Goal: Transaction & Acquisition: Purchase product/service

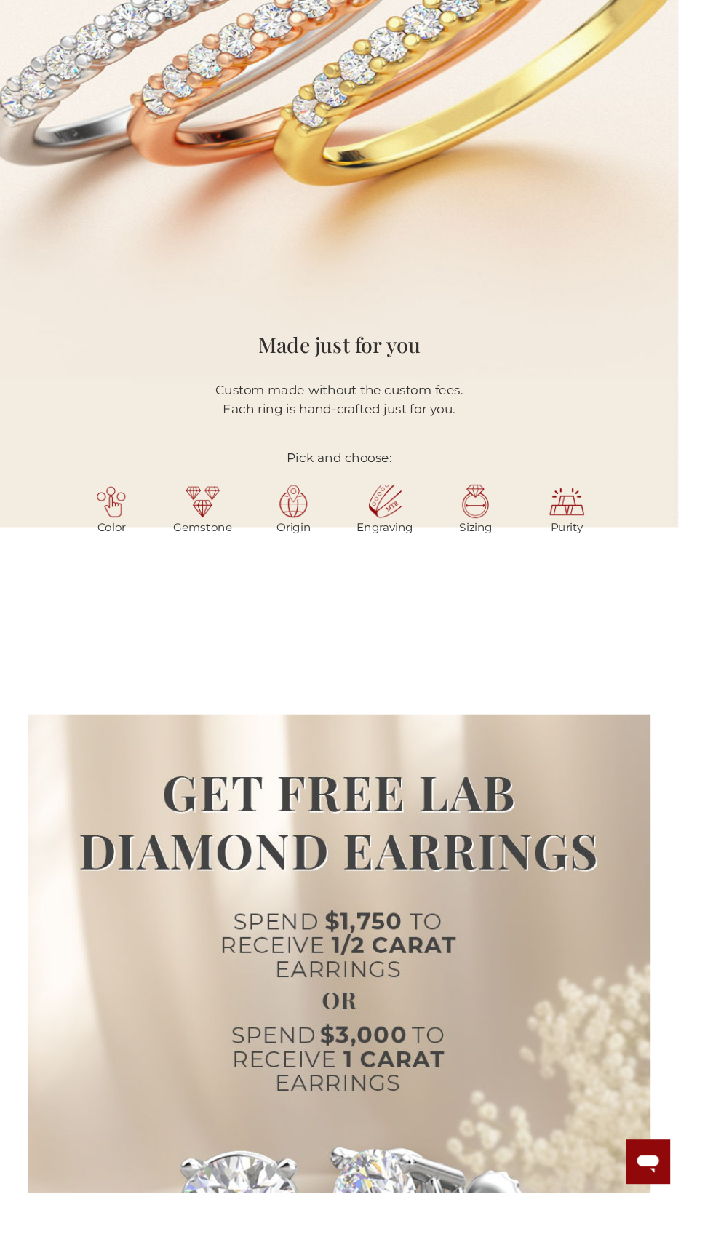
scroll to position [1357, 0]
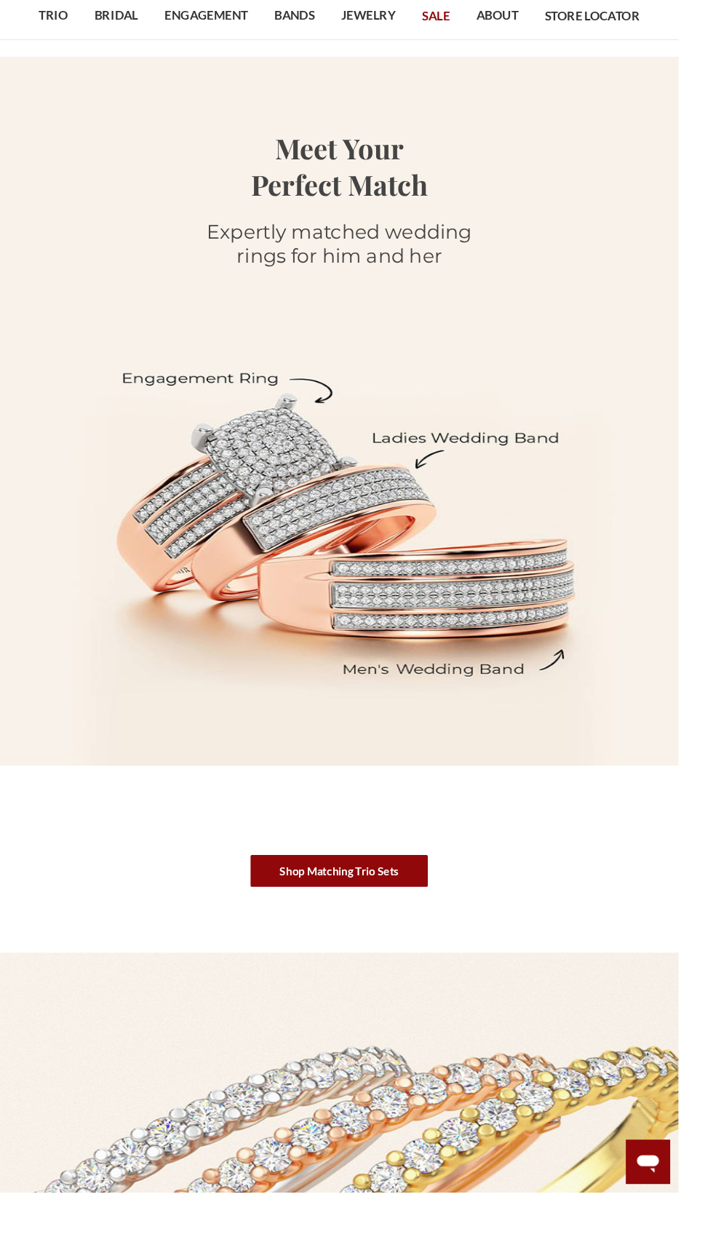
scroll to position [92, 0]
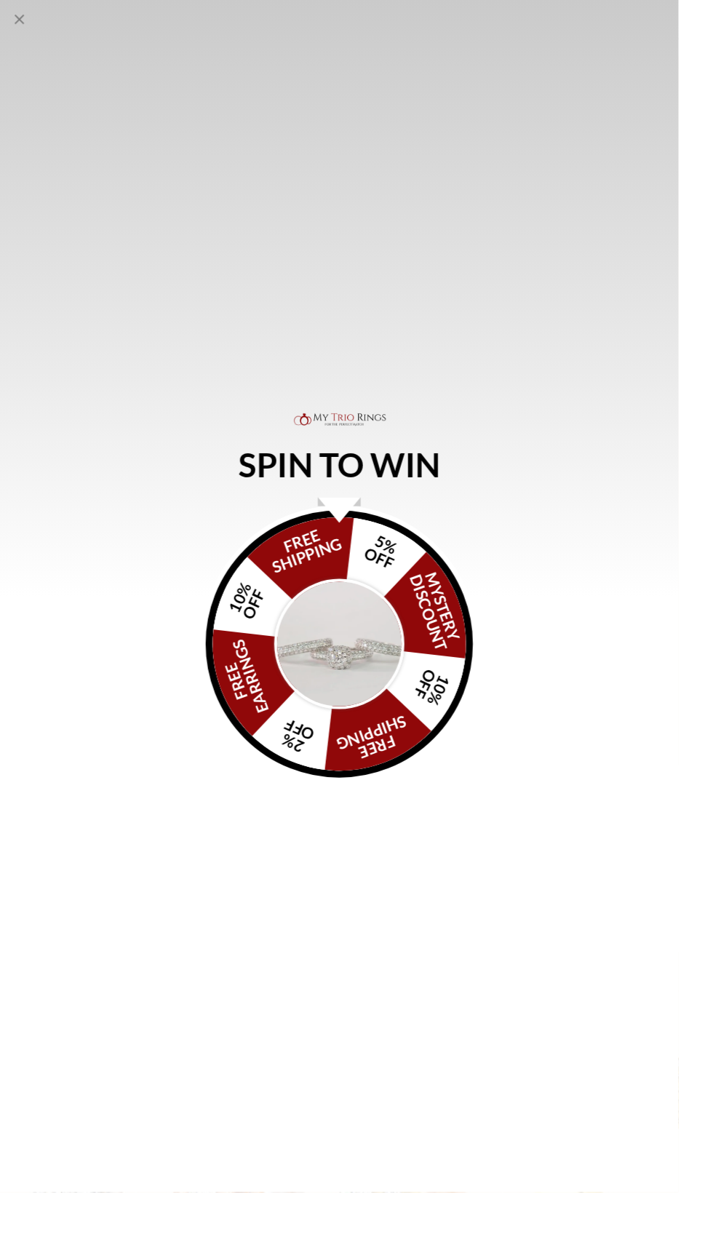
click at [353, 901] on div "SPIN TO WIN FREE SHIPPING 5% OFF Mystery Discount 10% OFF FREE SHIPPING 2% OFF …" at bounding box center [356, 626] width 713 height 1253
click at [12, 19] on icon "Close popup" at bounding box center [20, 20] width 17 height 17
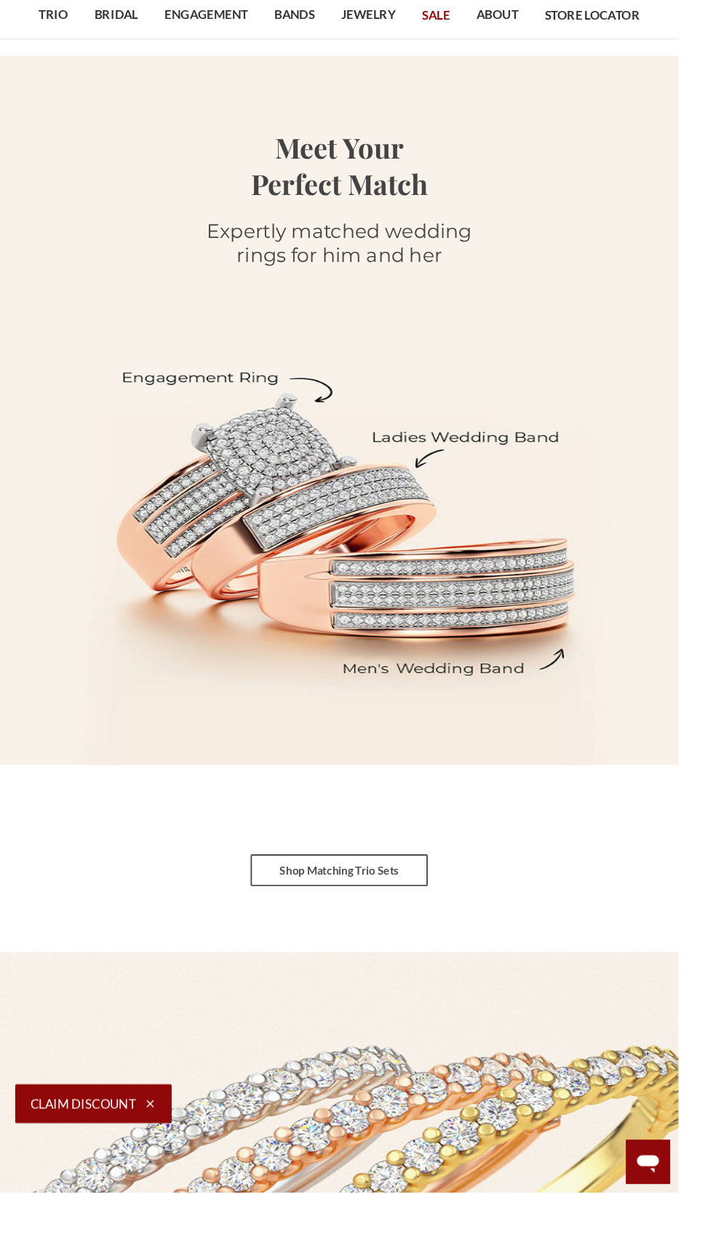
click at [370, 914] on link "Shop Matching Trio Sets" at bounding box center [356, 914] width 186 height 33
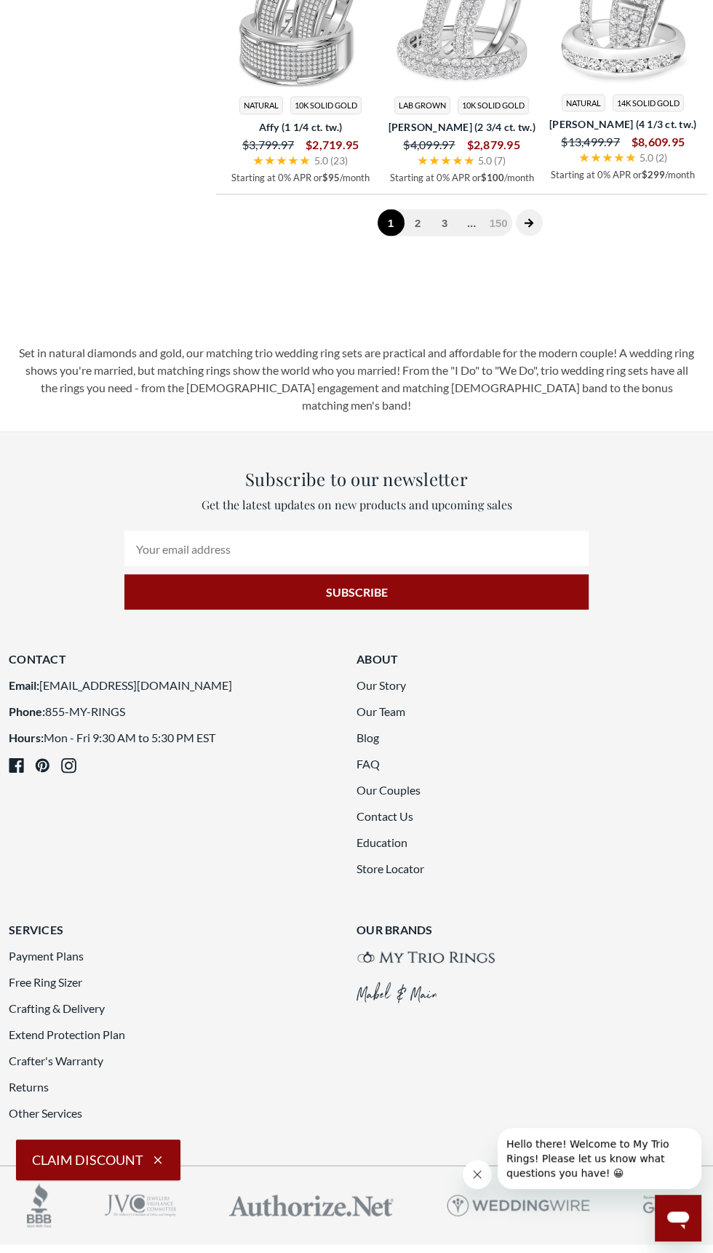
scroll to position [2364, 0]
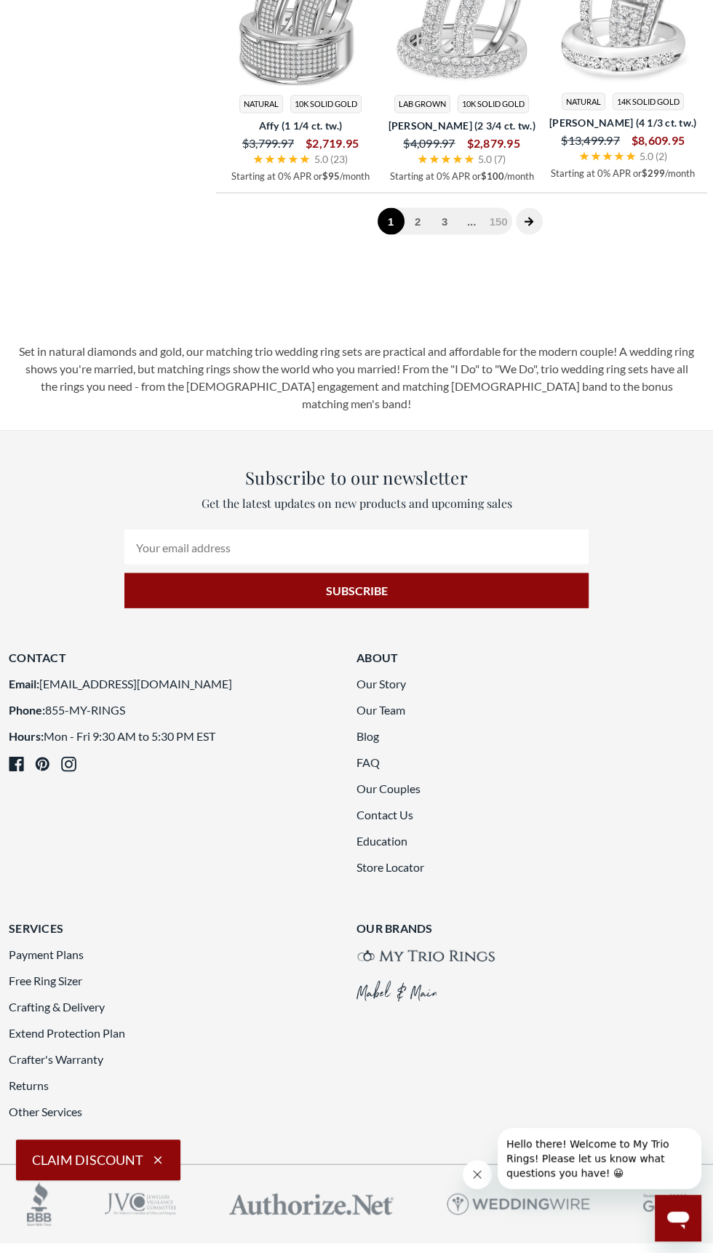
click at [442, 86] on img at bounding box center [462, 11] width 150 height 150
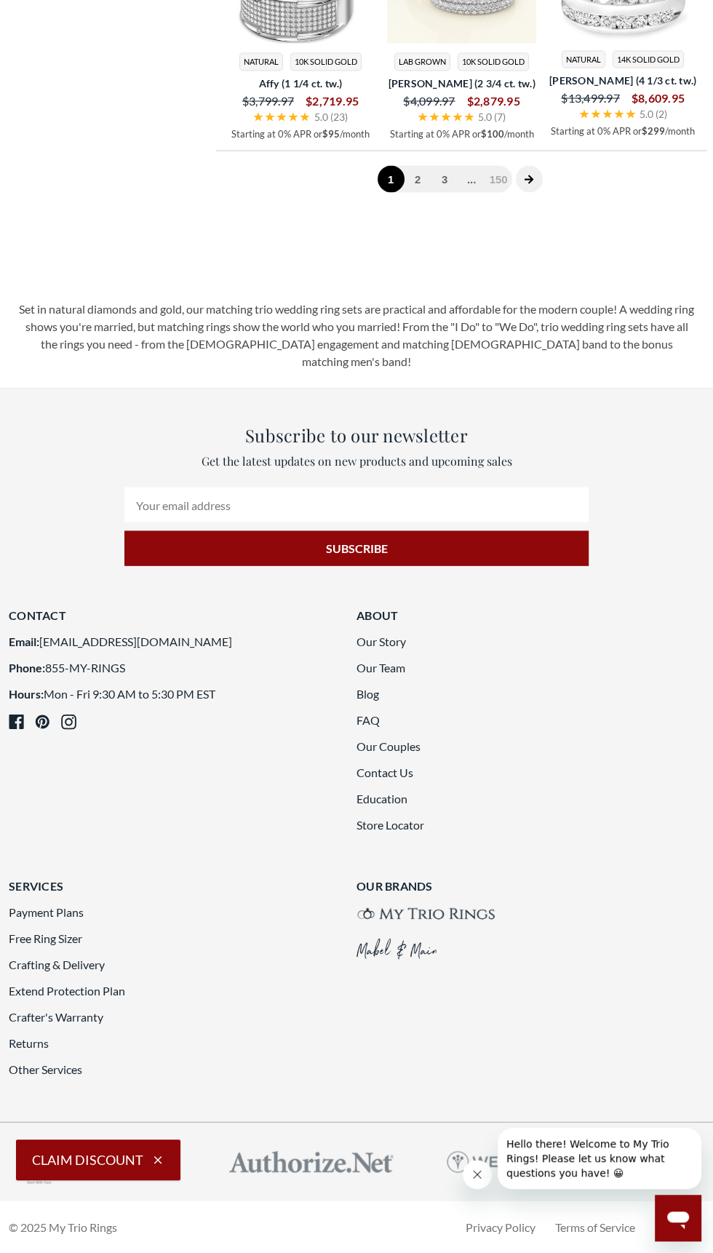
scroll to position [2488, 0]
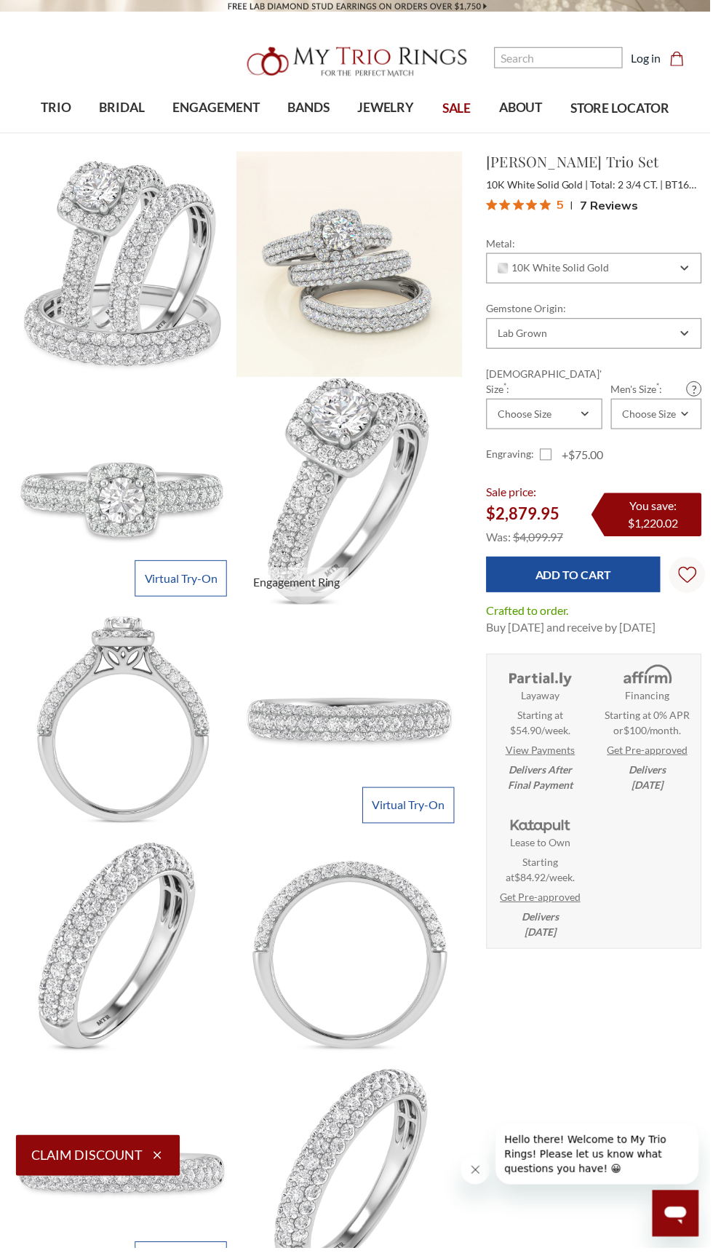
click at [306, 463] on img at bounding box center [350, 493] width 249 height 249
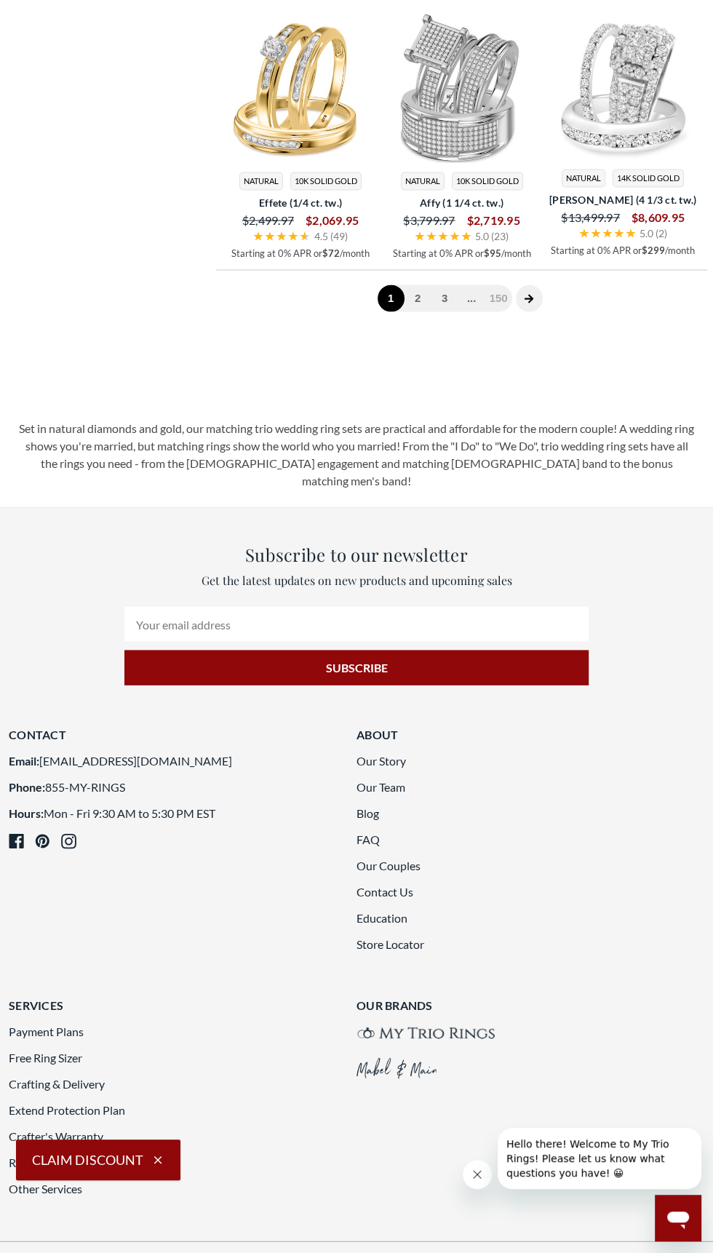
scroll to position [2506, 0]
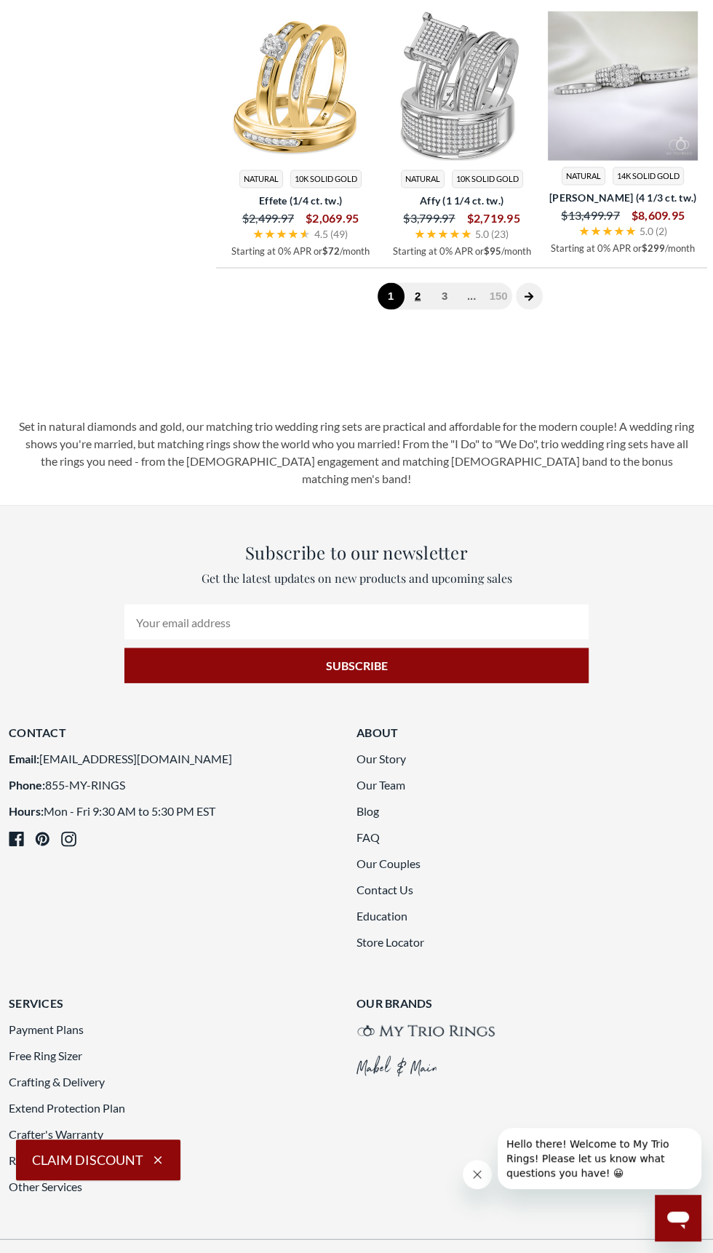
click at [415, 310] on link "2" at bounding box center [417, 296] width 27 height 27
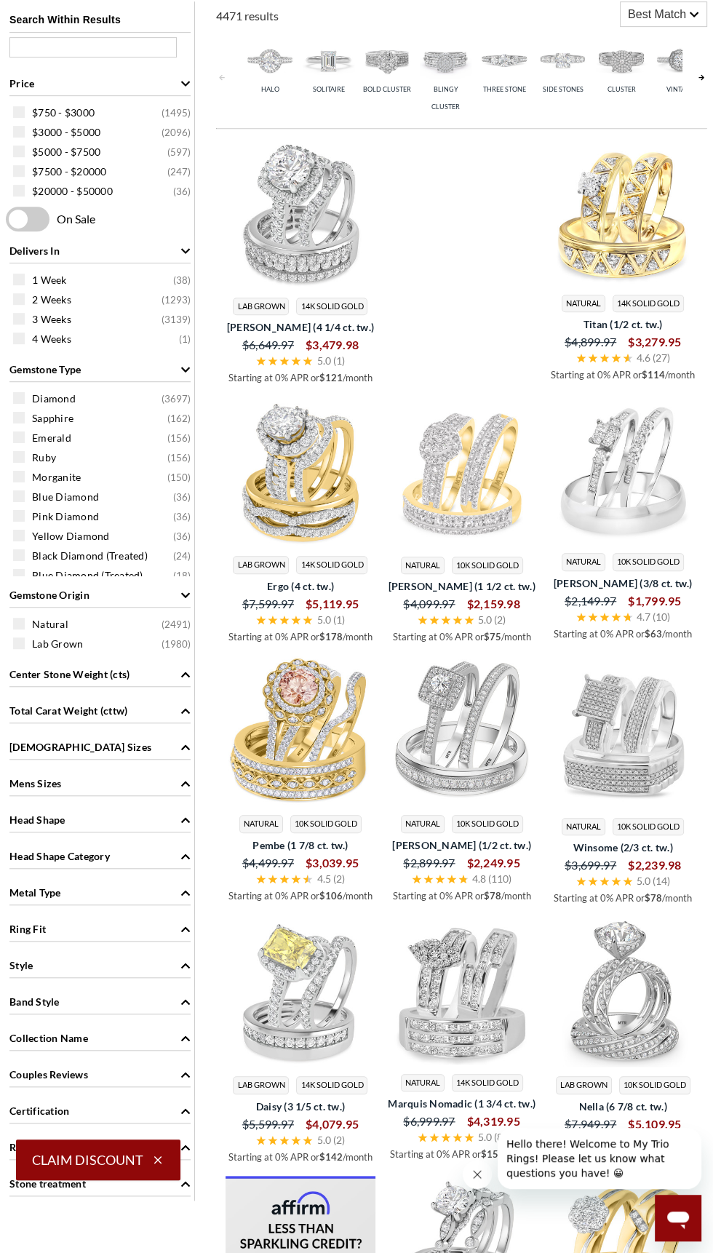
scroll to position [637, 0]
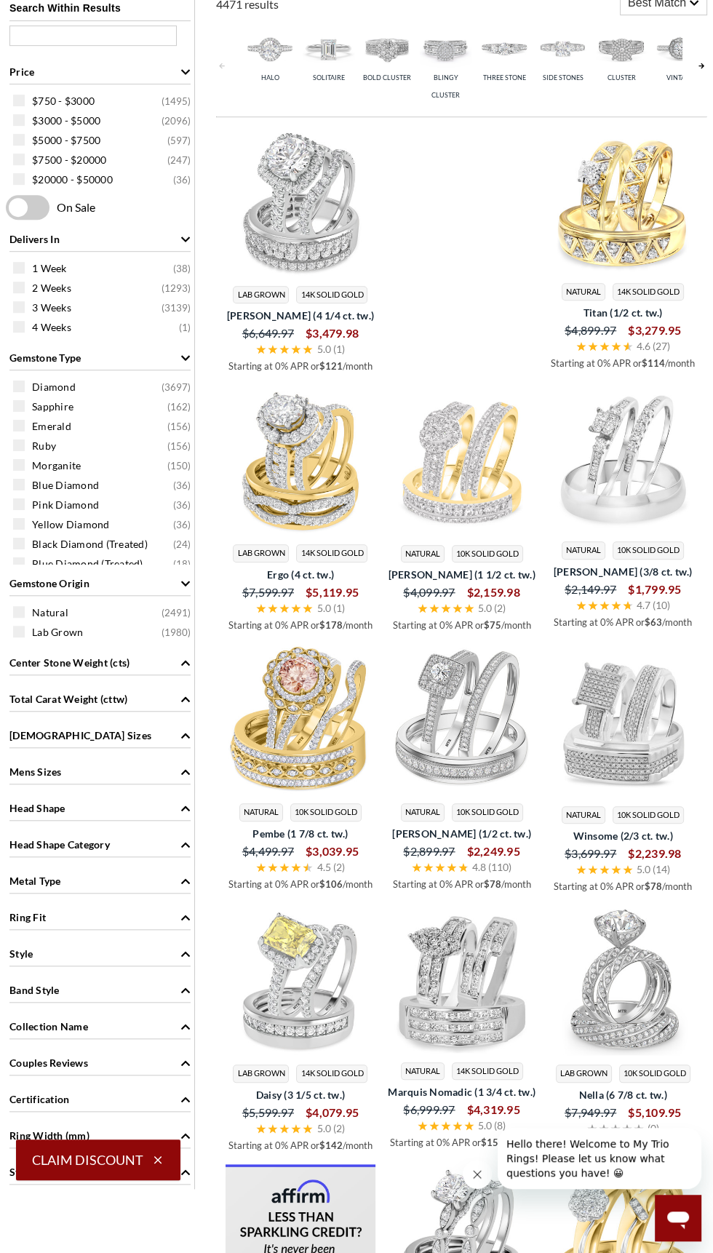
click at [599, 221] on img at bounding box center [623, 202] width 150 height 150
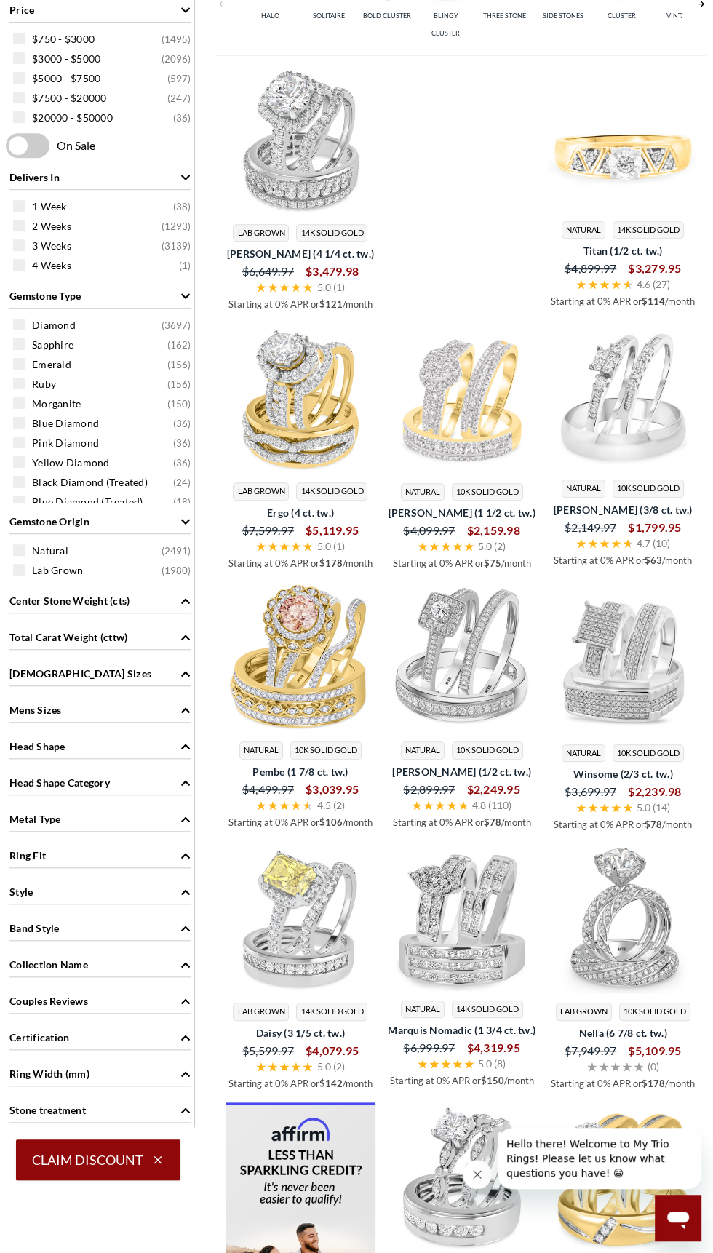
scroll to position [762, 0]
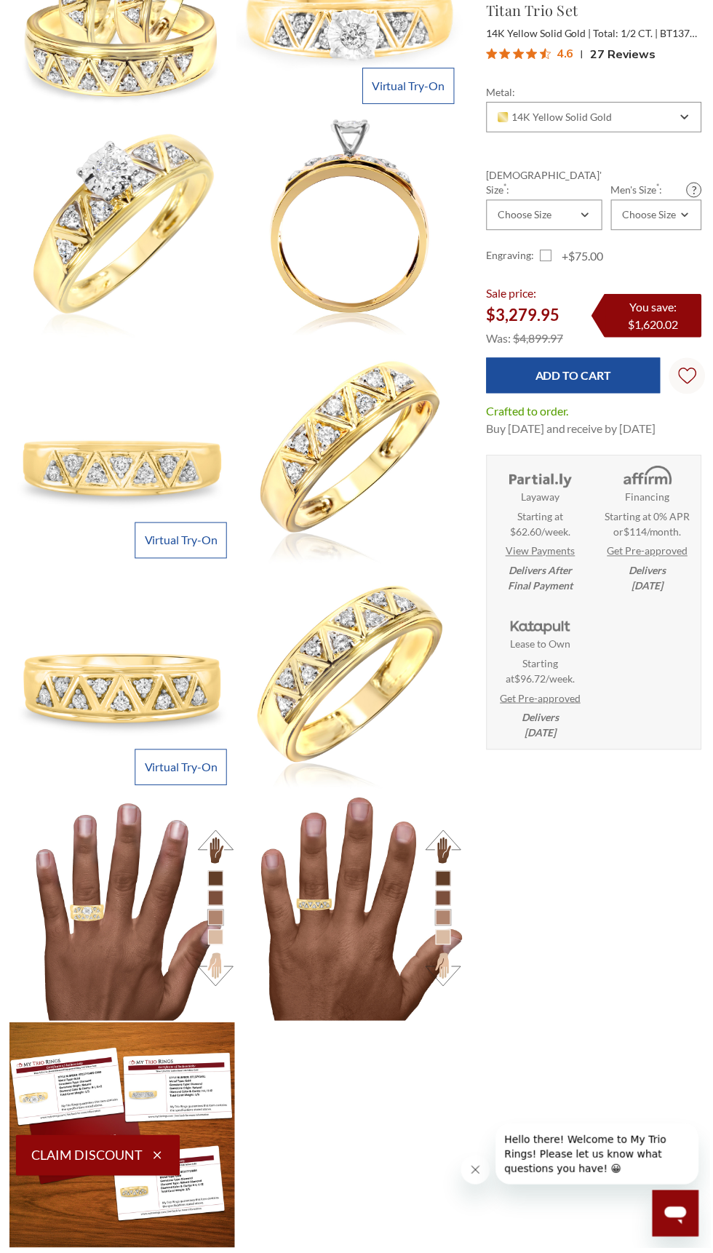
scroll to position [287, 0]
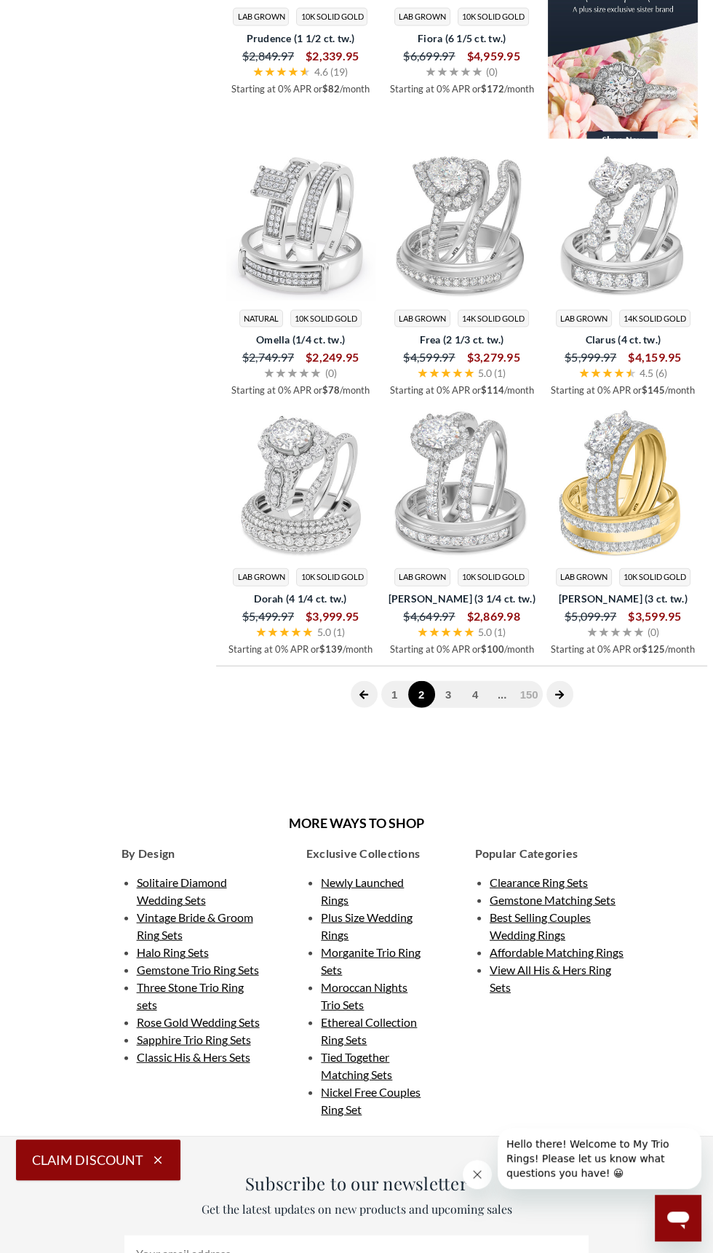
scroll to position [2610, 0]
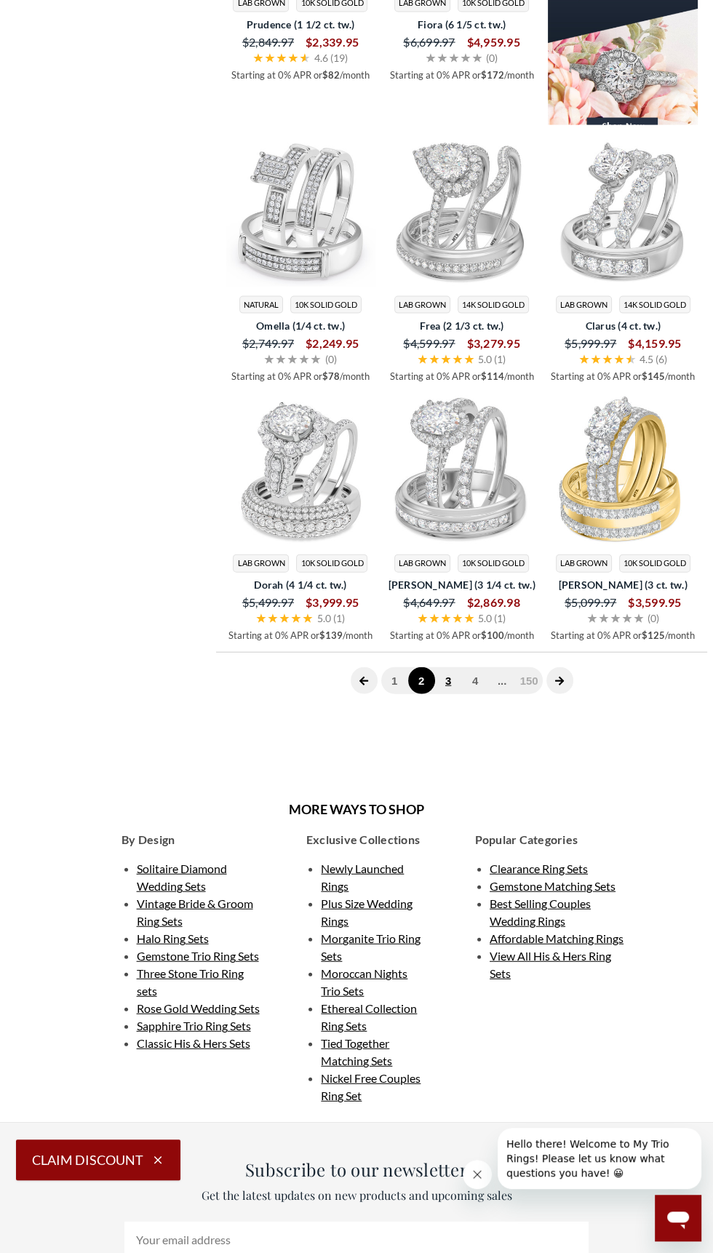
click at [443, 694] on link "3" at bounding box center [448, 680] width 27 height 27
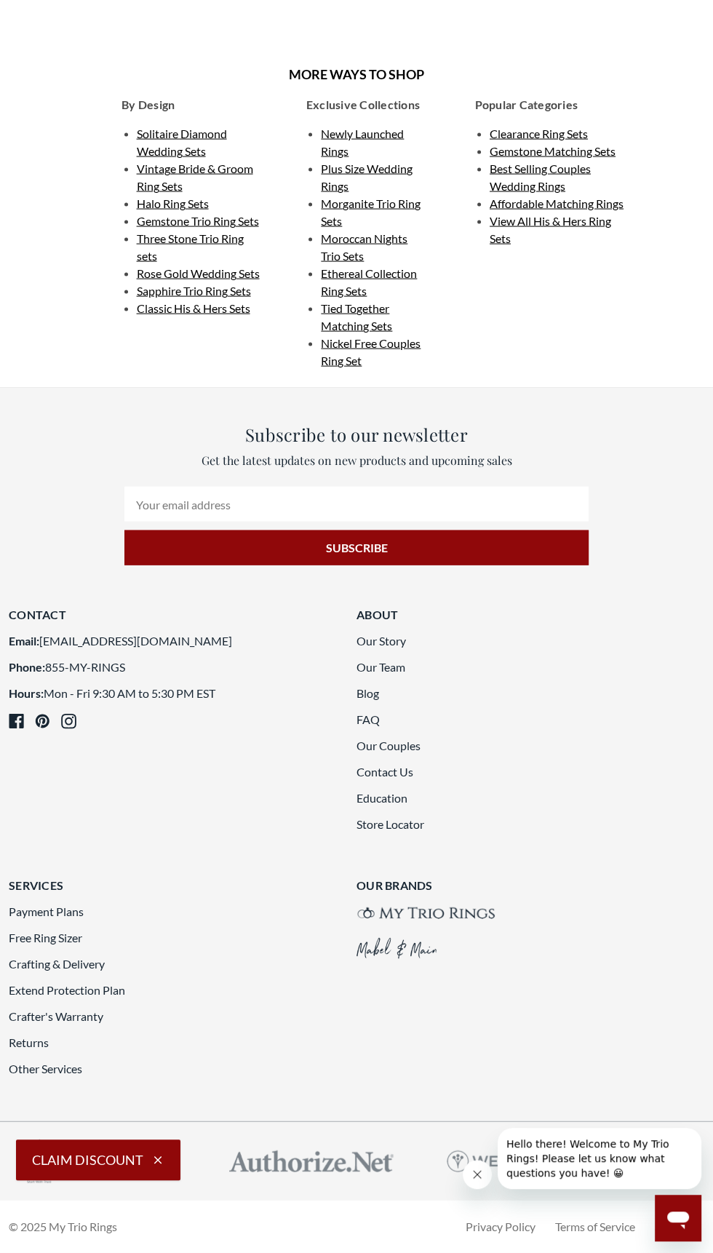
scroll to position [2567, 0]
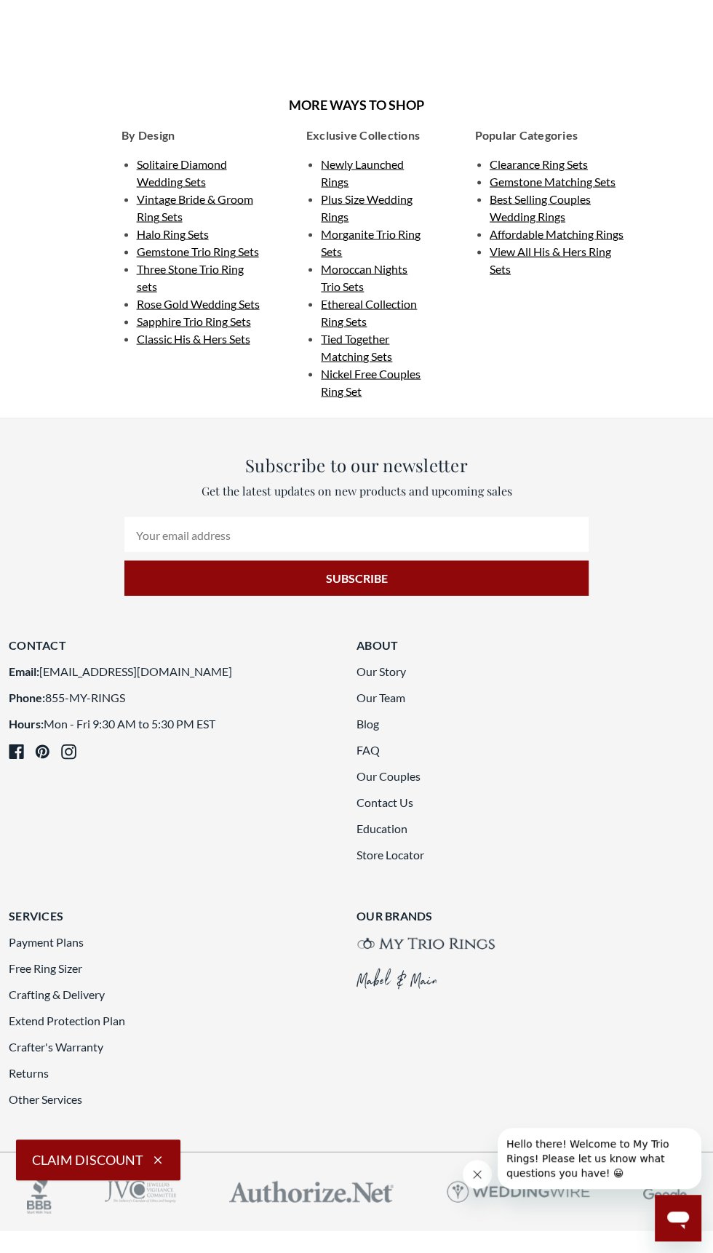
scroll to position [2450, 0]
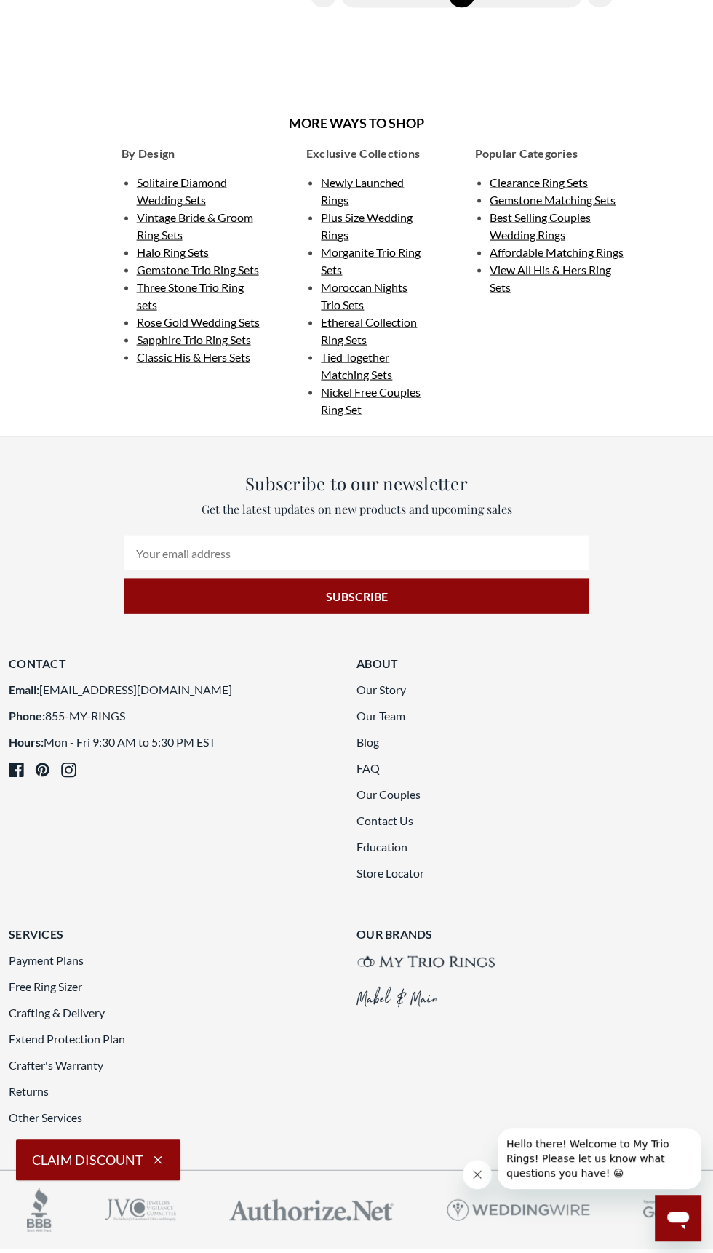
scroll to position [2432, 0]
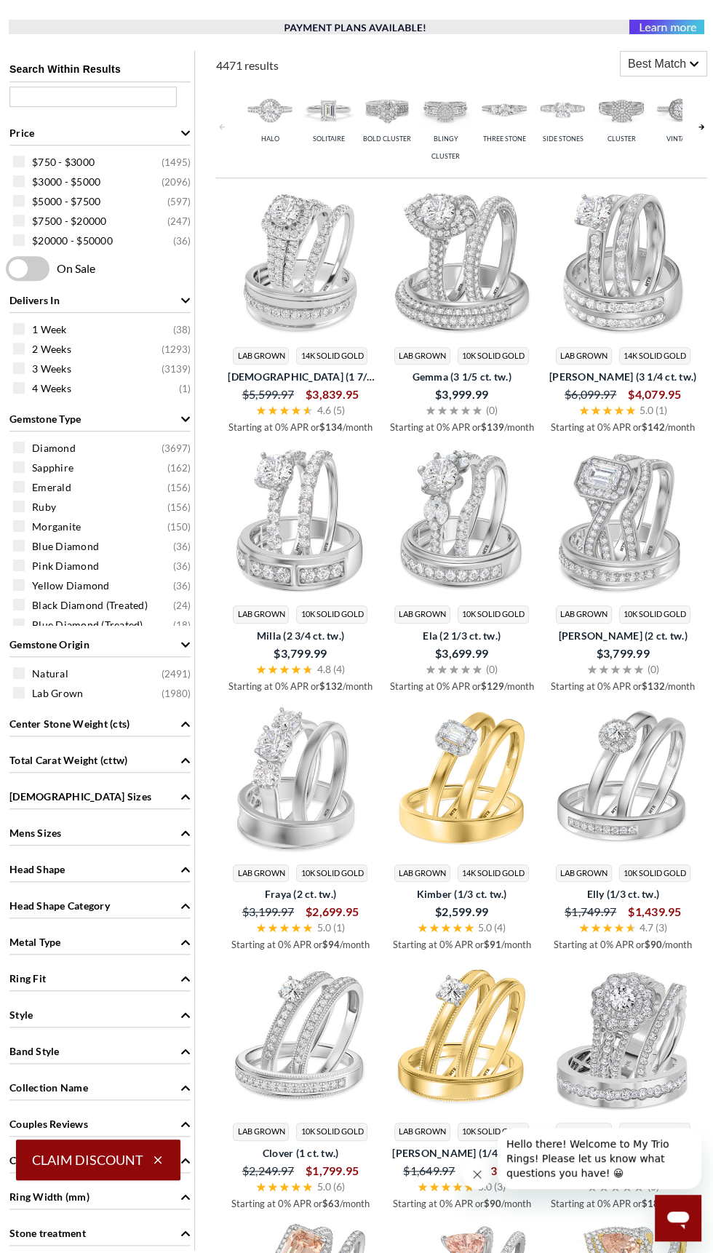
scroll to position [573, 0]
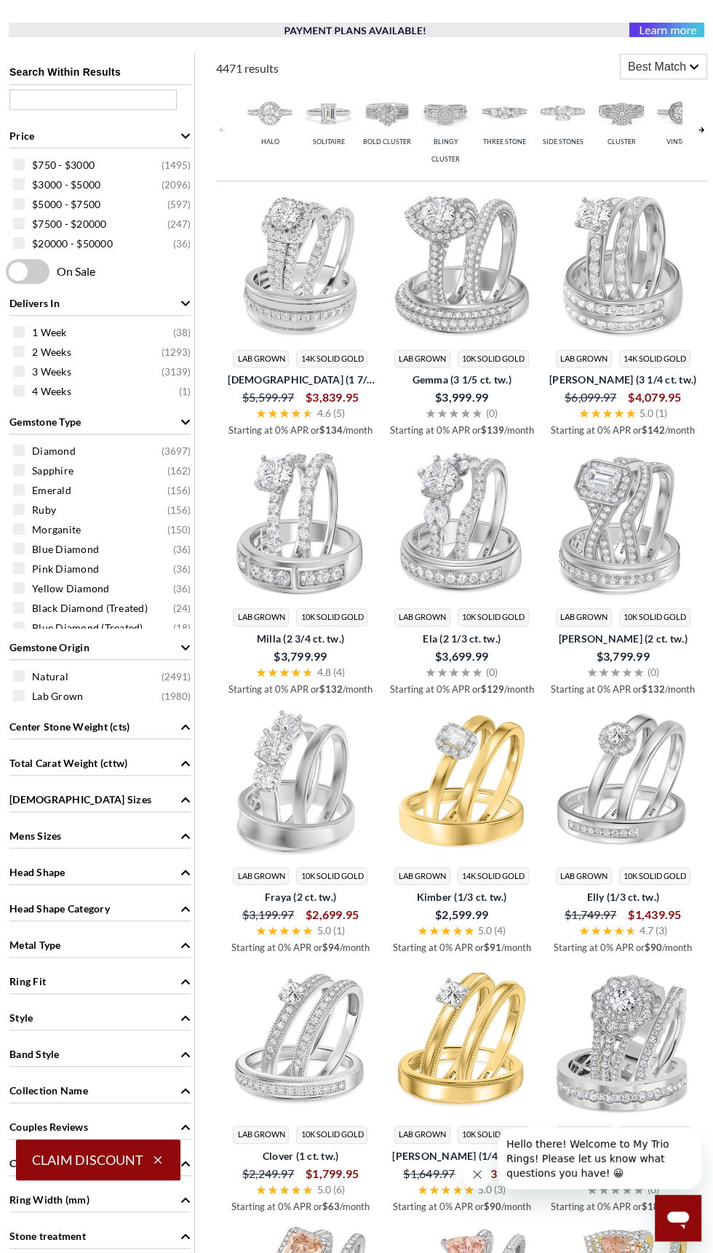
click at [263, 122] on img at bounding box center [269, 112] width 51 height 51
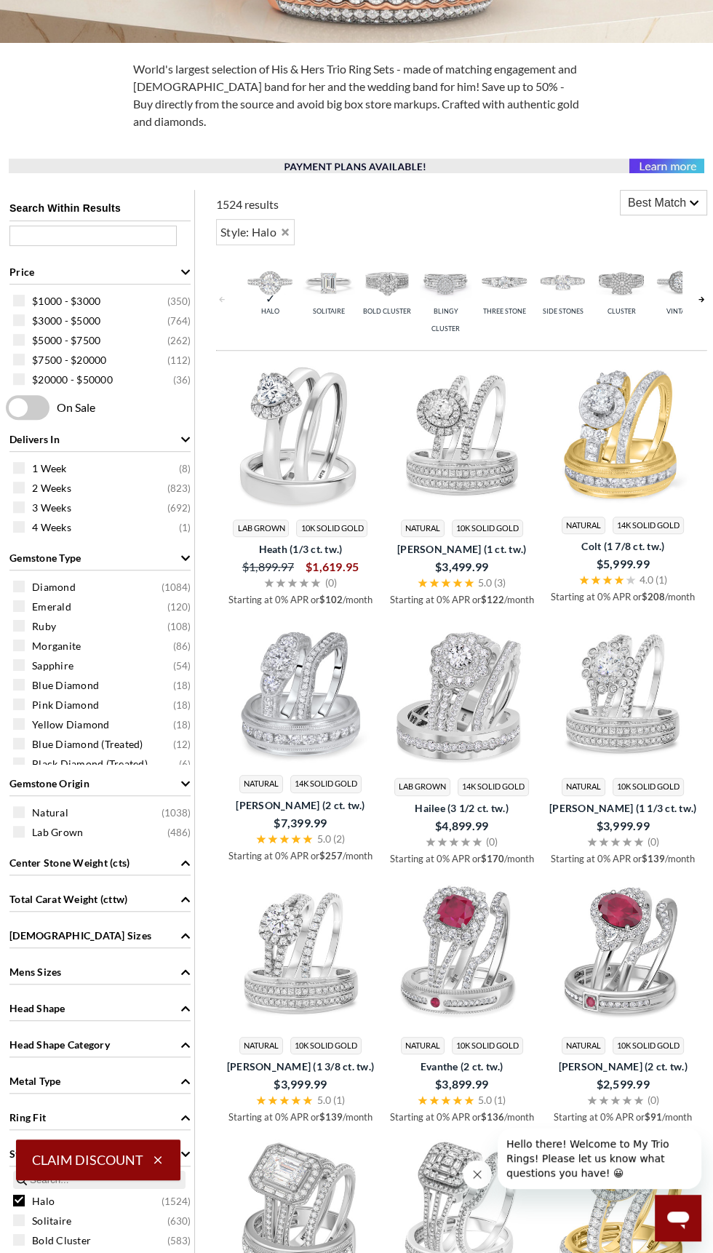
scroll to position [436, 0]
click at [21, 272] on span "Price" at bounding box center [21, 272] width 25 height 15
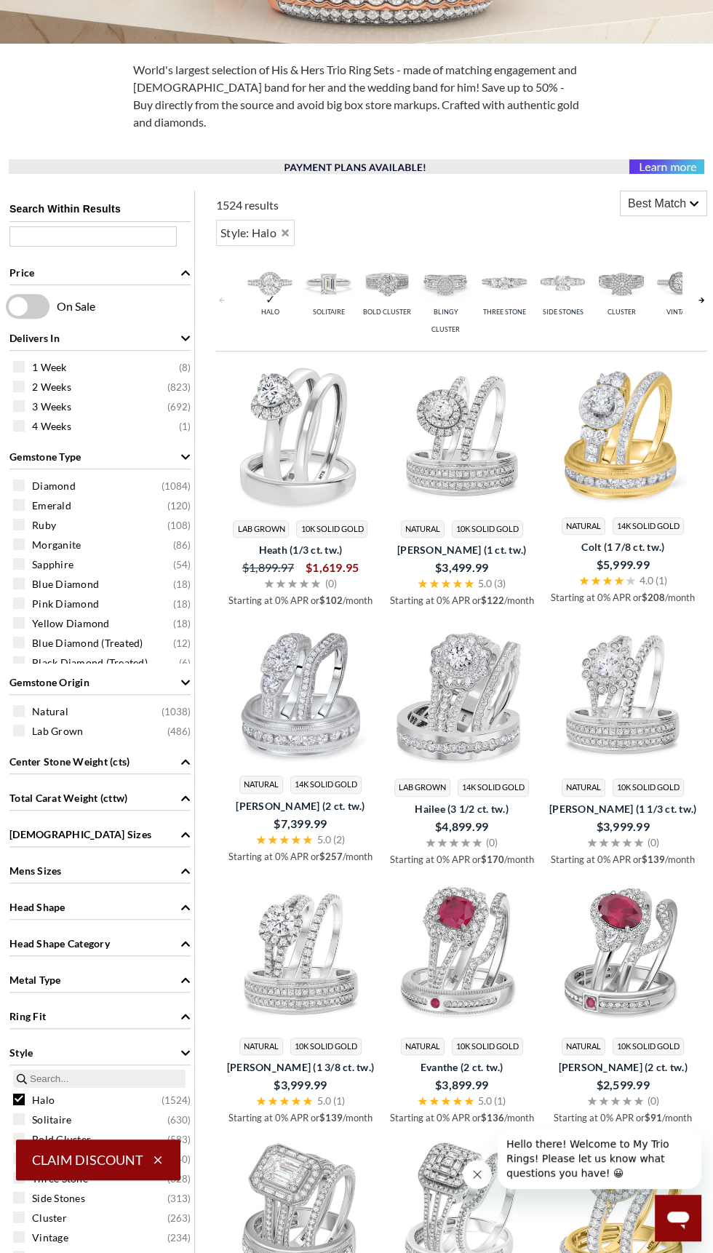
click at [157, 266] on div "Price" at bounding box center [99, 272] width 181 height 28
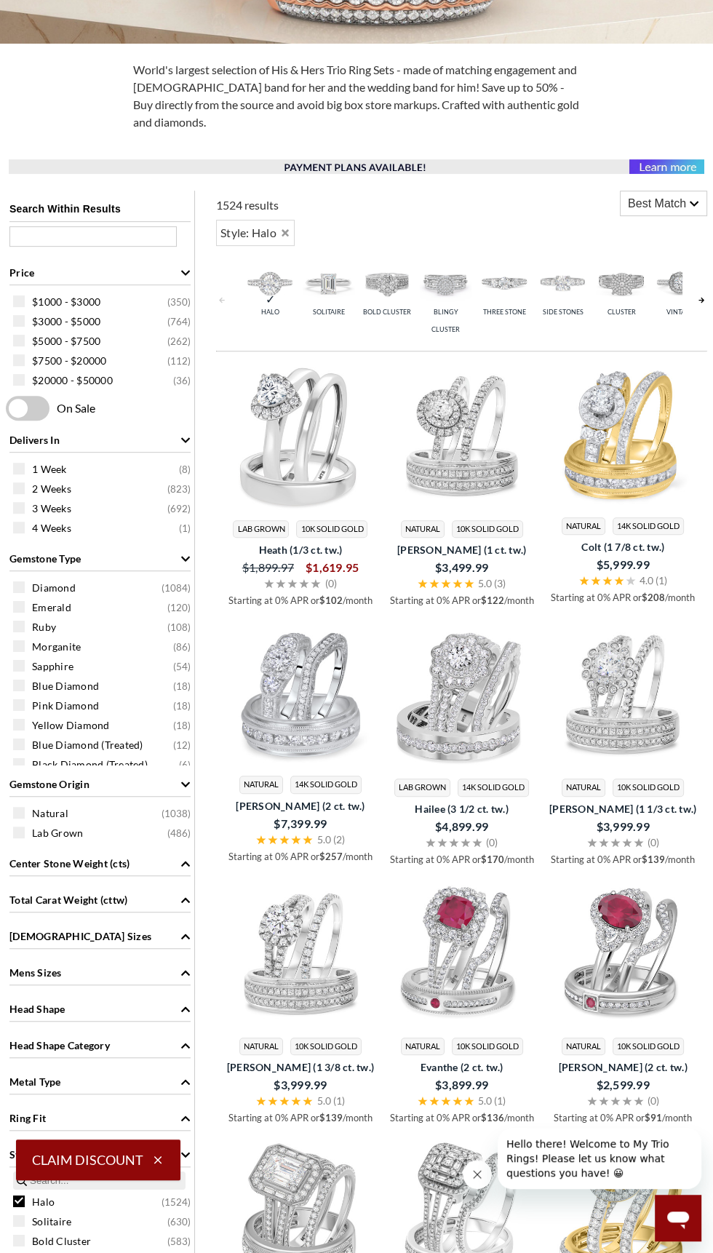
click at [47, 284] on div "Price" at bounding box center [99, 272] width 181 height 28
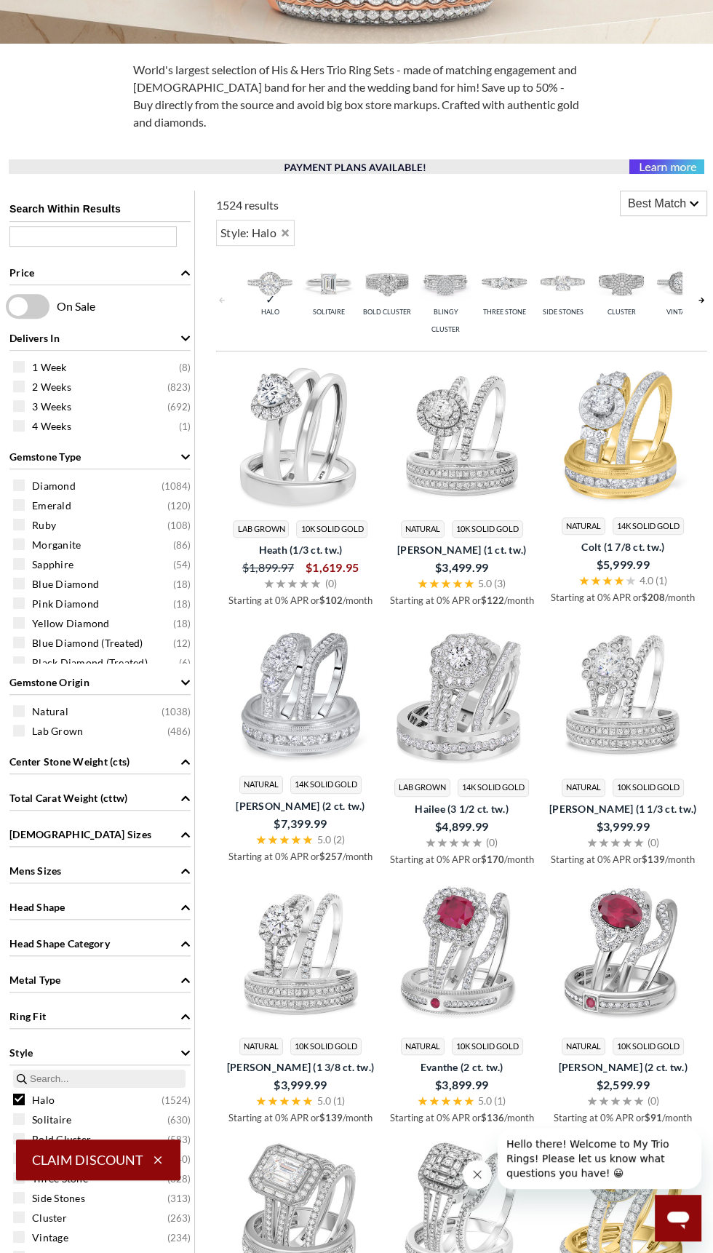
click at [169, 295] on div "On Sale" at bounding box center [100, 306] width 188 height 25
click at [186, 272] on icon "Price" at bounding box center [185, 273] width 10 height 10
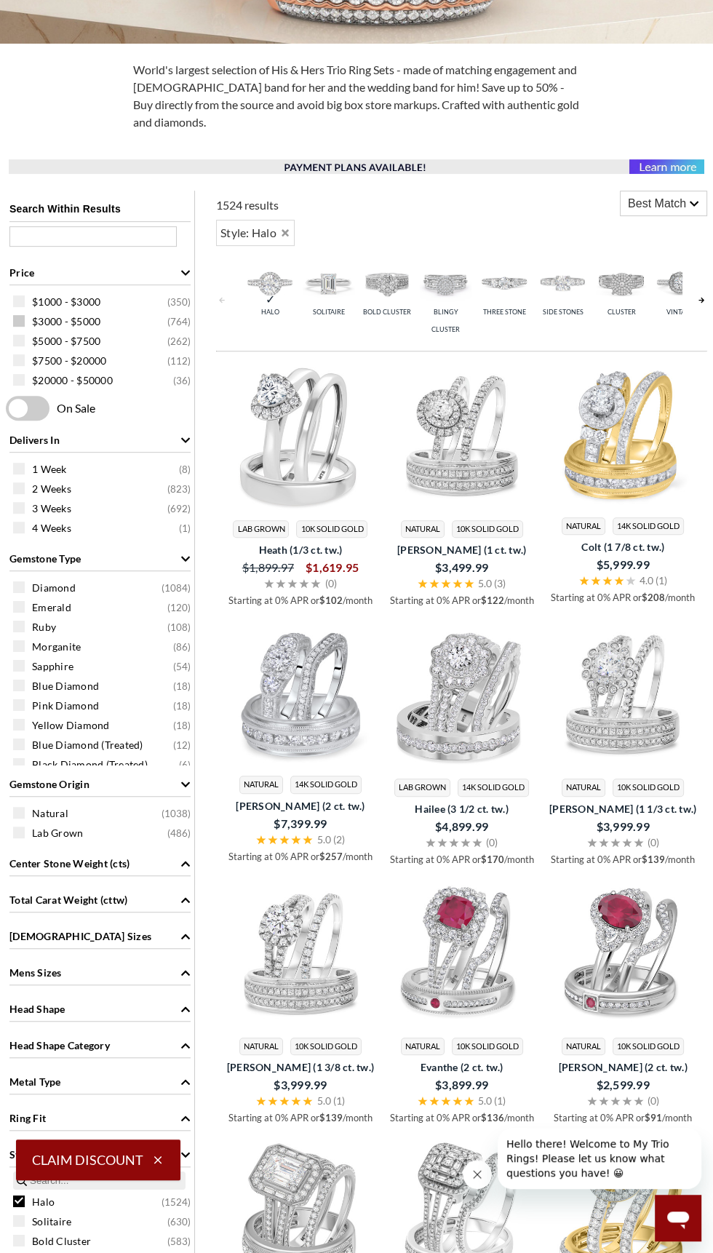
click at [55, 321] on span "$3000 - $5000" at bounding box center [66, 321] width 68 height 15
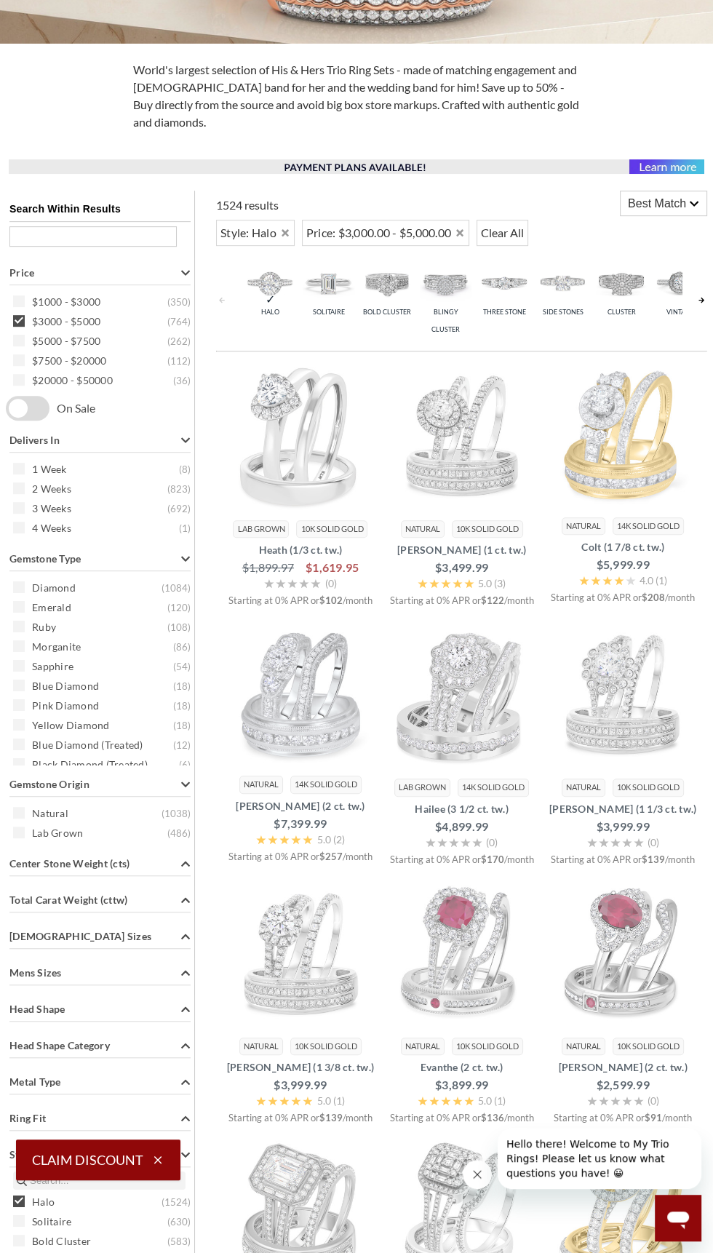
click at [55, 280] on div "Search Within Results Price $1000 - $3000 ( 350 ) $3000 - $5000 ( 764 ) $5000 -…" at bounding box center [100, 885] width 189 height 1388
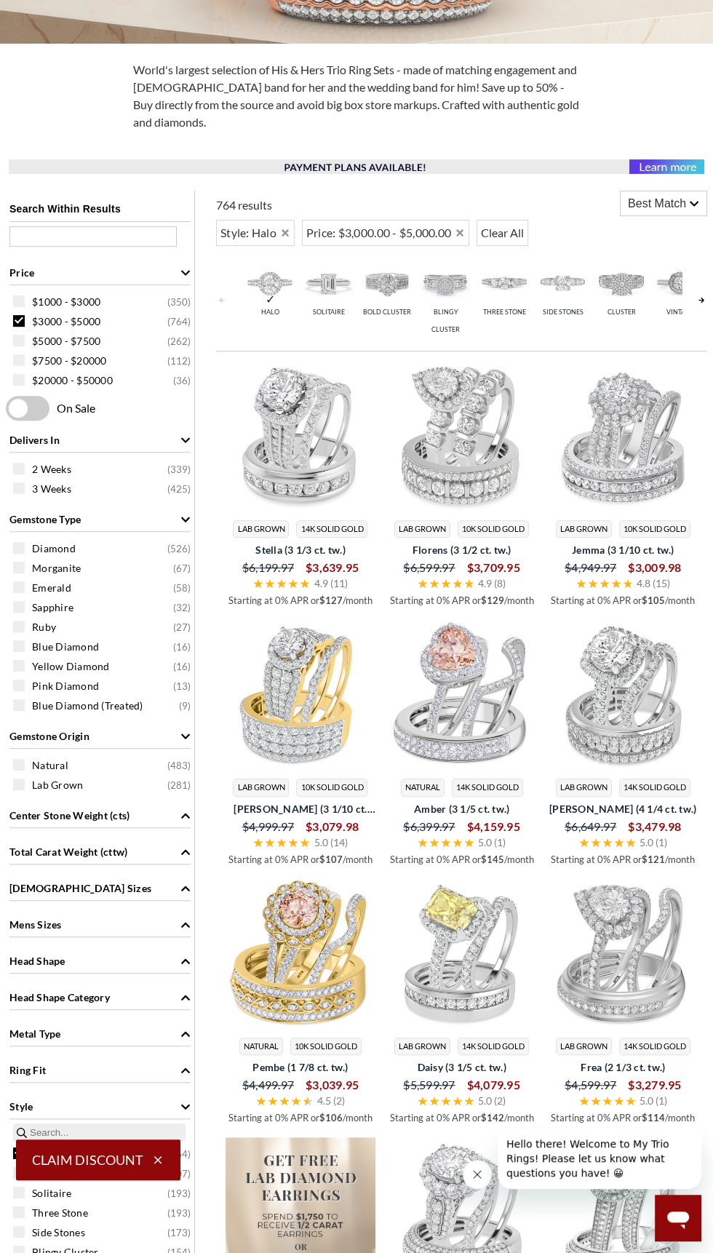
click at [58, 280] on div "Price" at bounding box center [99, 272] width 181 height 28
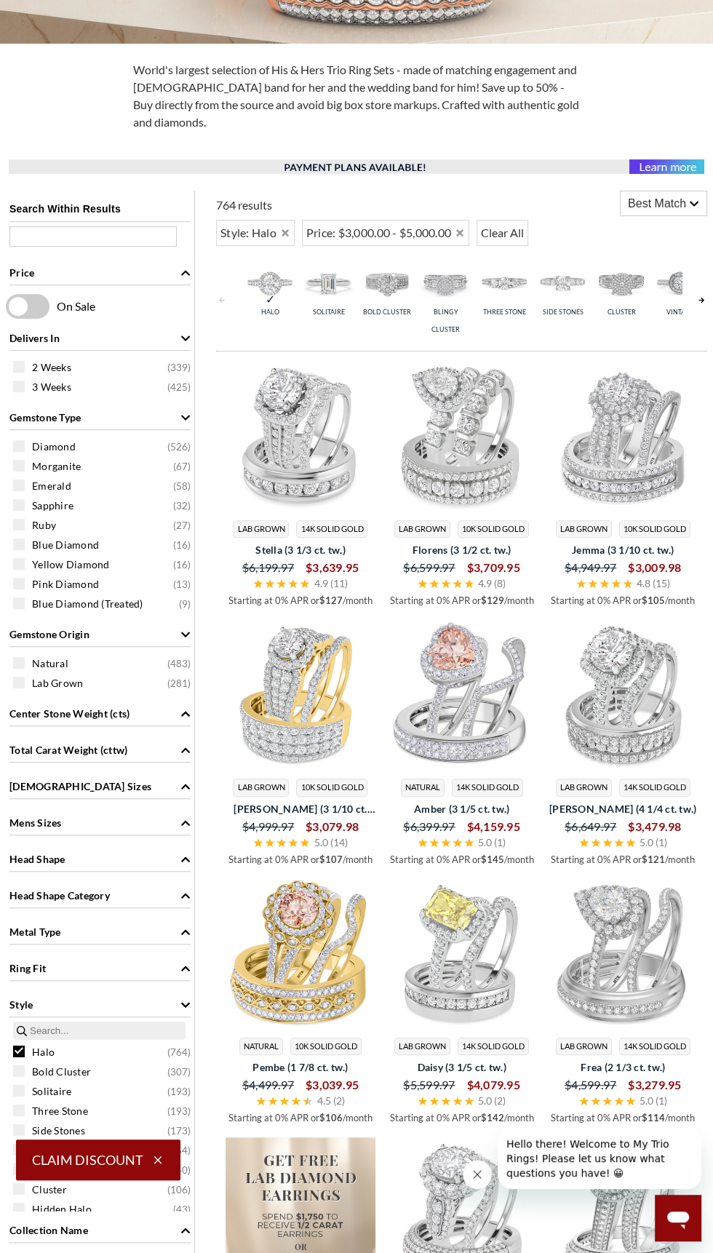
click at [186, 272] on icon "Price" at bounding box center [185, 273] width 10 height 10
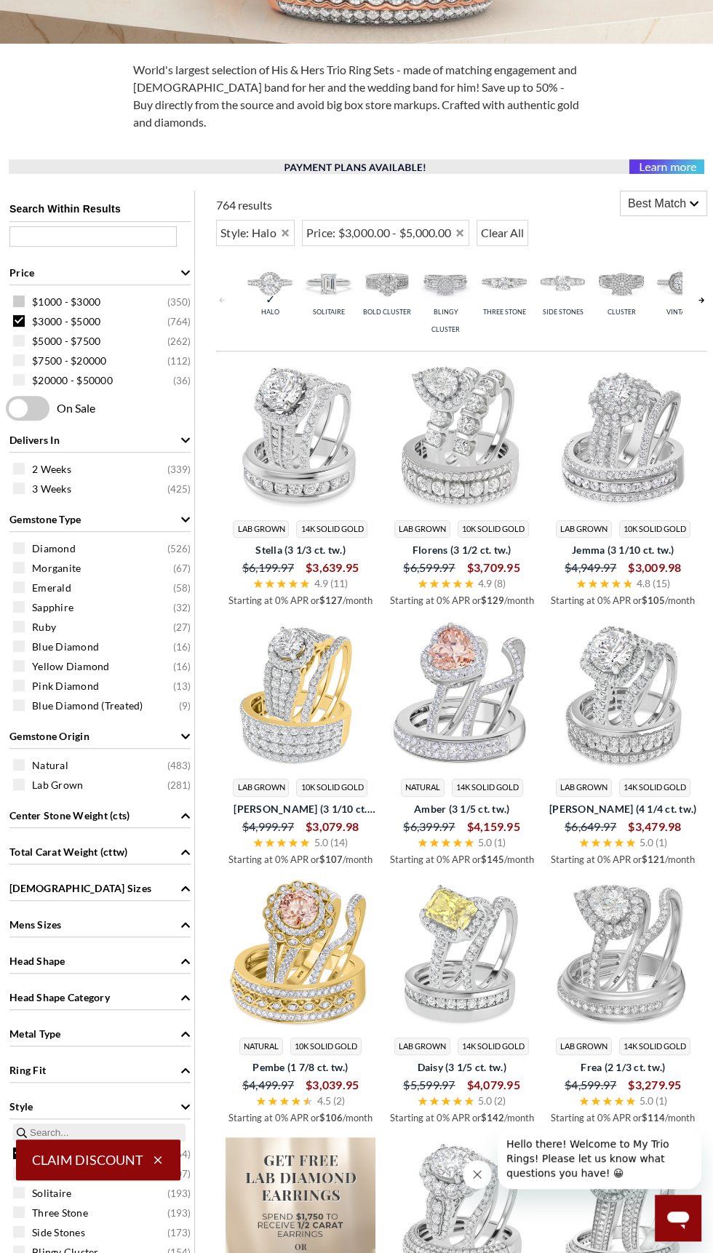
click at [52, 301] on span "$1000 - $3000" at bounding box center [66, 302] width 68 height 15
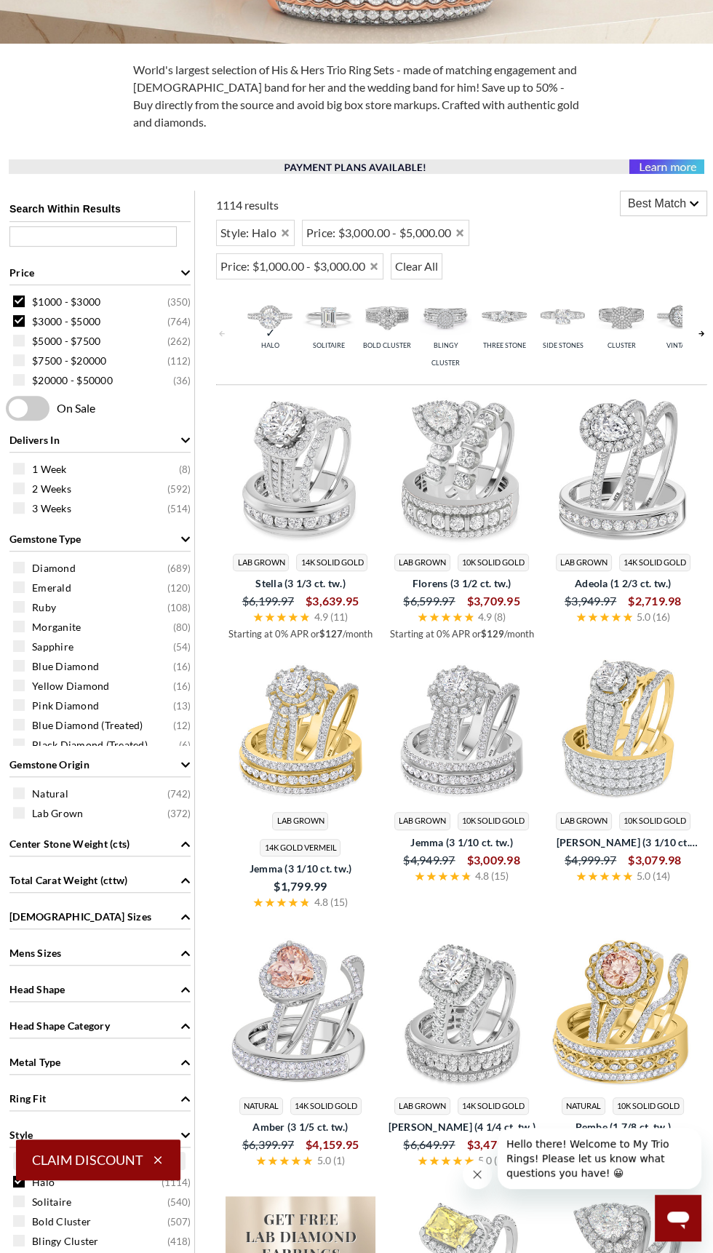
click at [35, 316] on span "$3000 - $5000" at bounding box center [66, 321] width 68 height 15
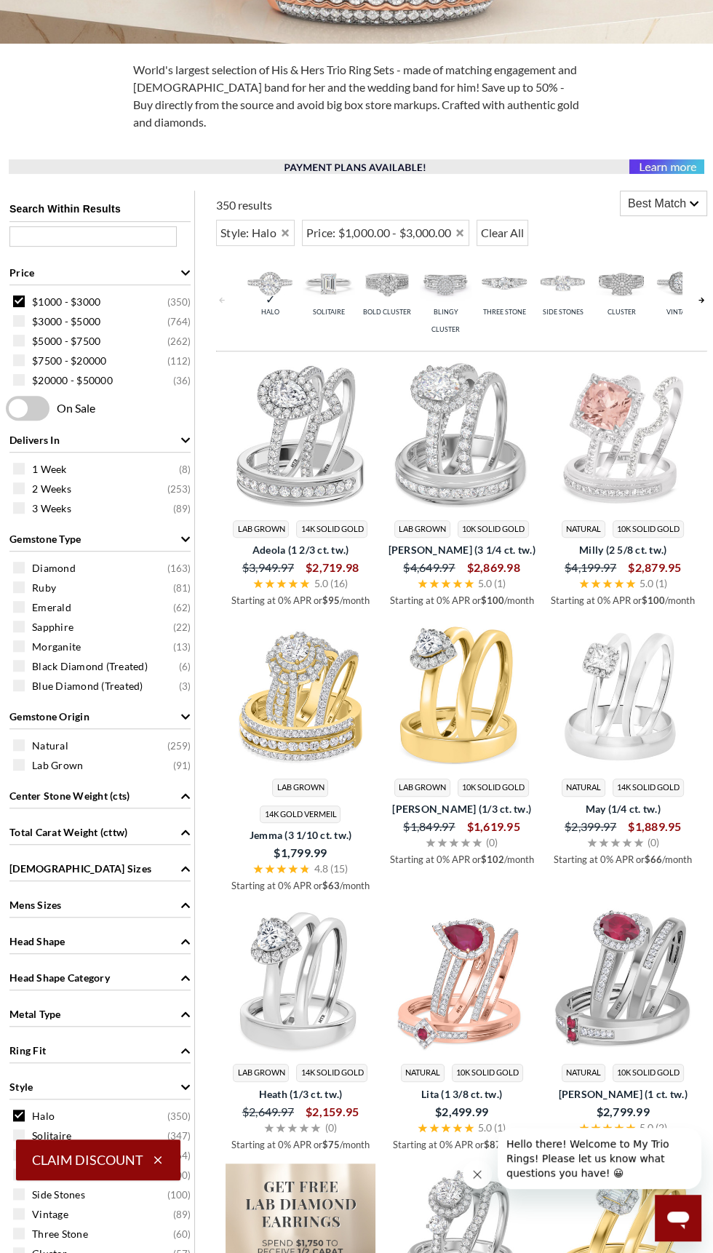
click at [42, 415] on span at bounding box center [28, 408] width 44 height 25
click at [9, 409] on input "checkbox" at bounding box center [9, 409] width 0 height 0
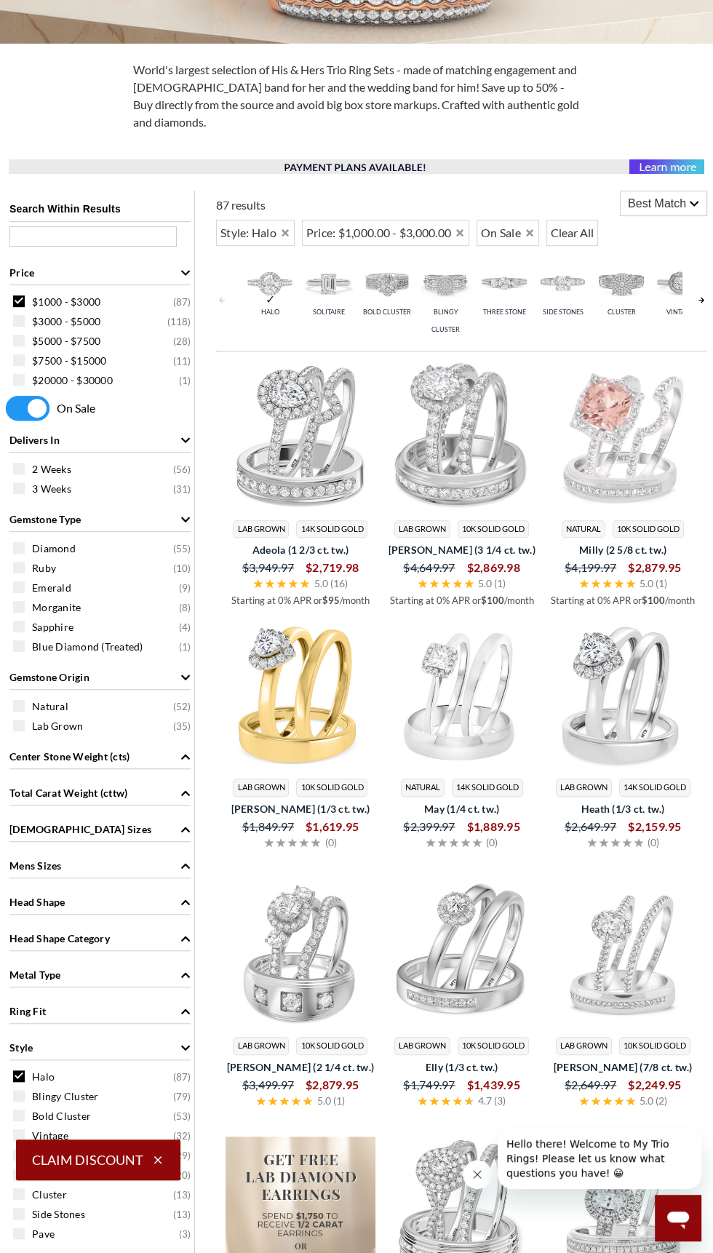
click at [39, 407] on span at bounding box center [28, 408] width 44 height 25
click at [9, 409] on input "checkbox" at bounding box center [9, 409] width 0 height 0
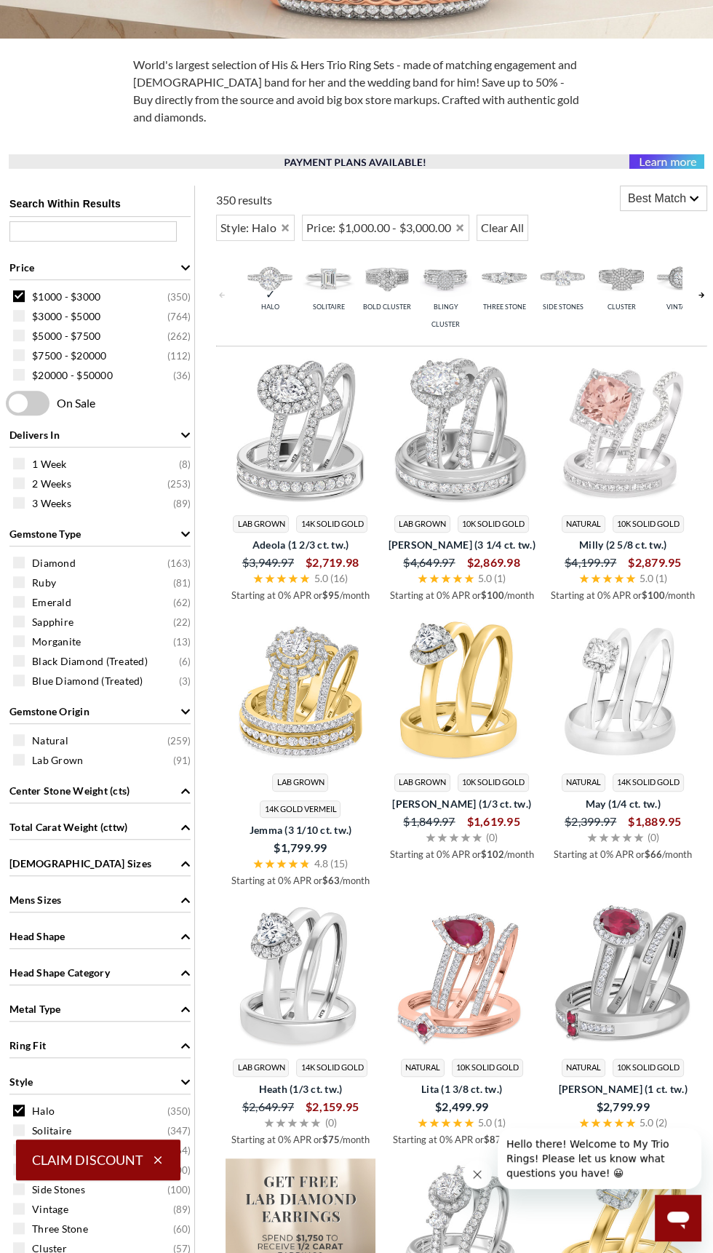
scroll to position [495, 0]
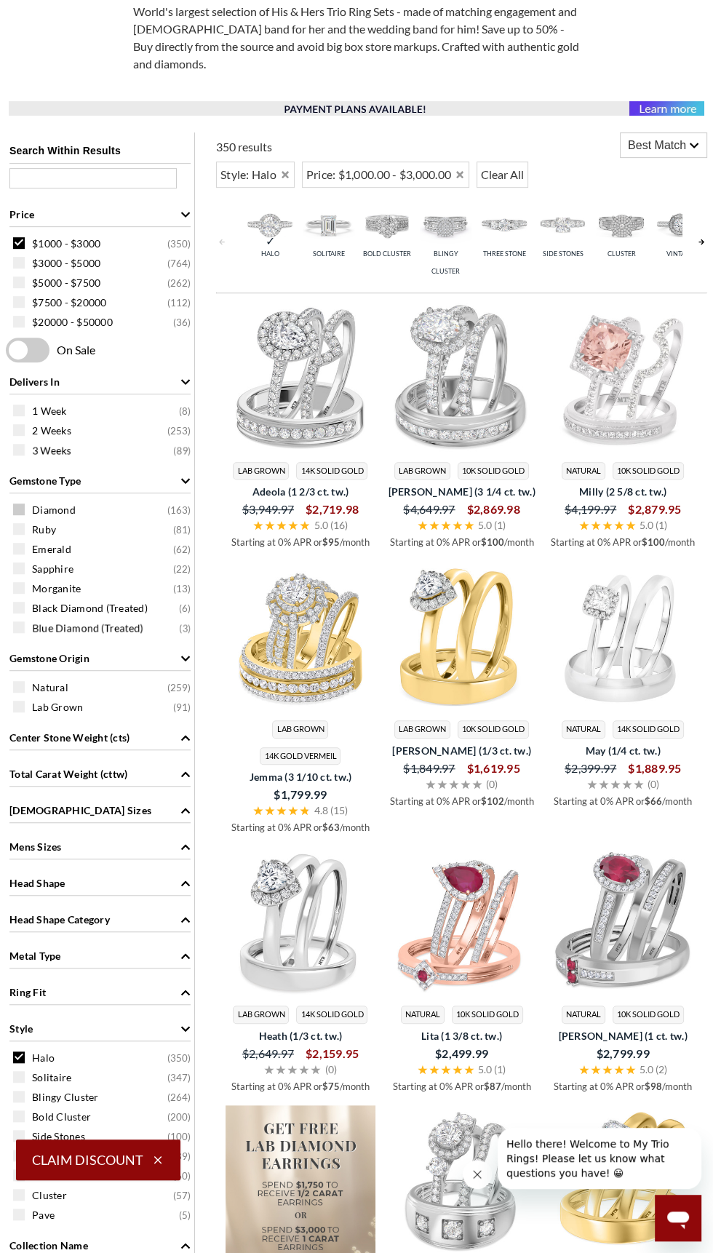
click at [57, 509] on span "Diamond" at bounding box center [54, 510] width 44 height 15
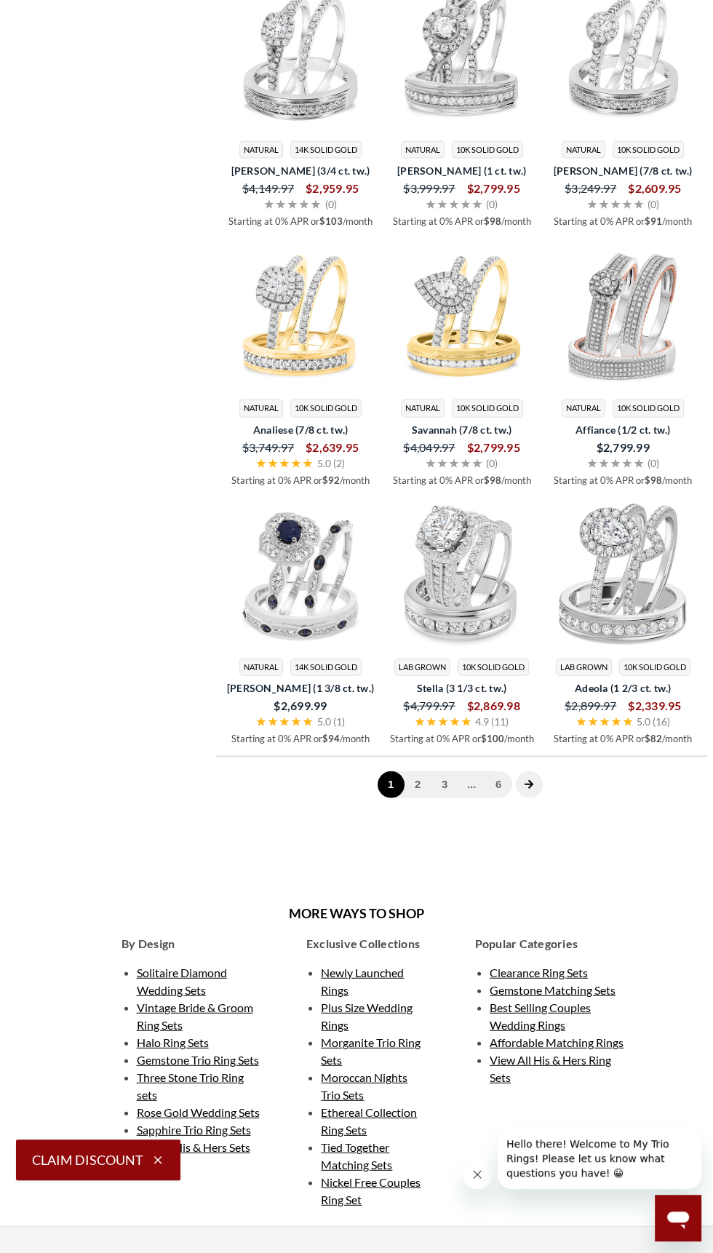
scroll to position [2687, 0]
click at [418, 781] on link "2" at bounding box center [417, 783] width 27 height 27
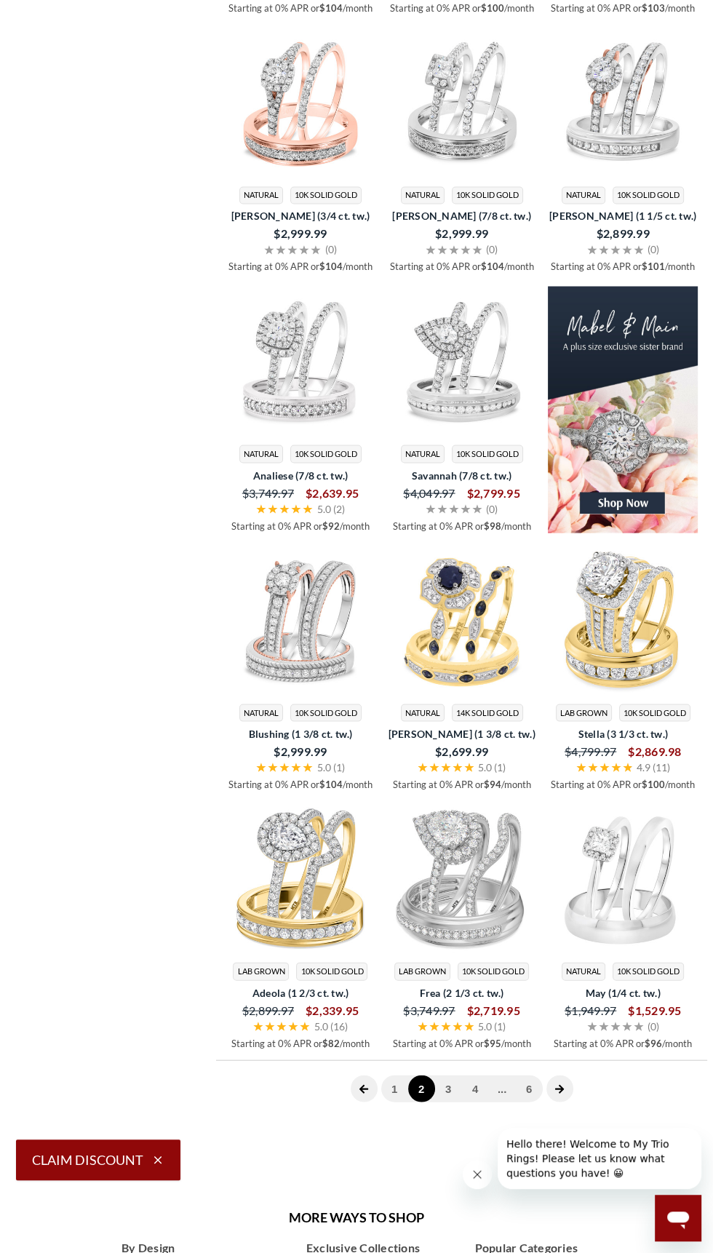
scroll to position [2157, 0]
